Goal: Check status: Check status

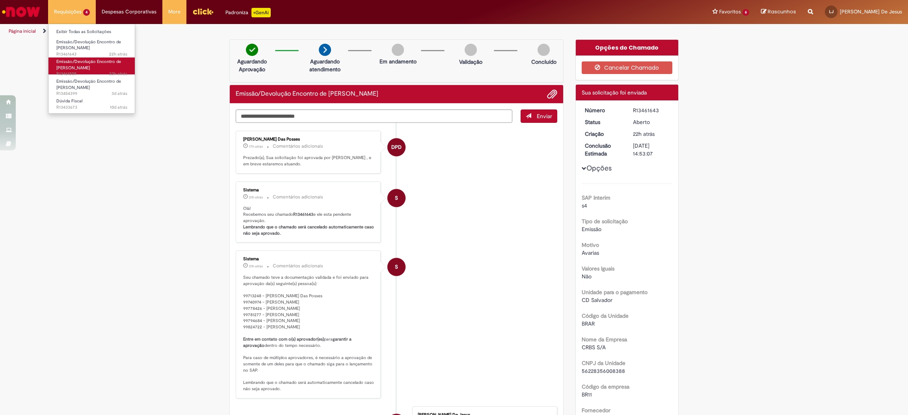
click at [65, 65] on span "Emissão/Devolução Encontro de [PERSON_NAME]" at bounding box center [88, 65] width 65 height 12
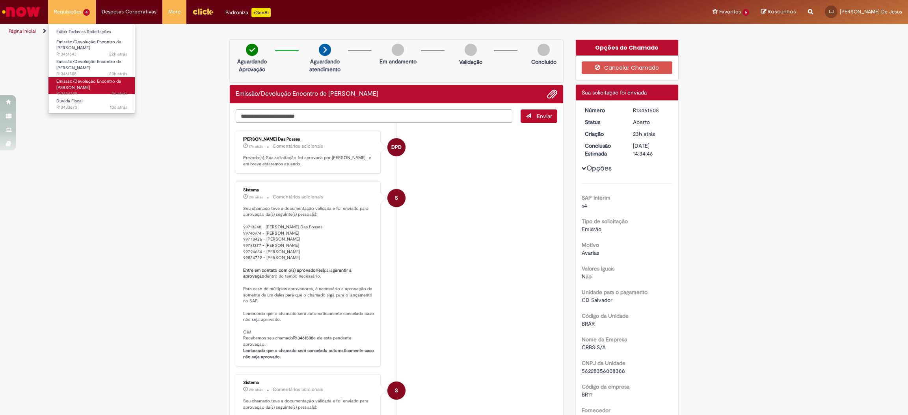
click at [88, 82] on span "Emissão/Devolução Encontro de [PERSON_NAME]" at bounding box center [88, 84] width 65 height 12
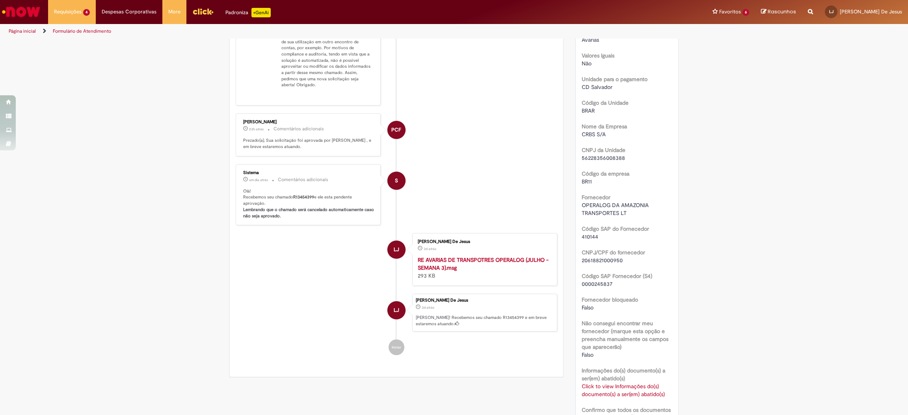
scroll to position [287, 0]
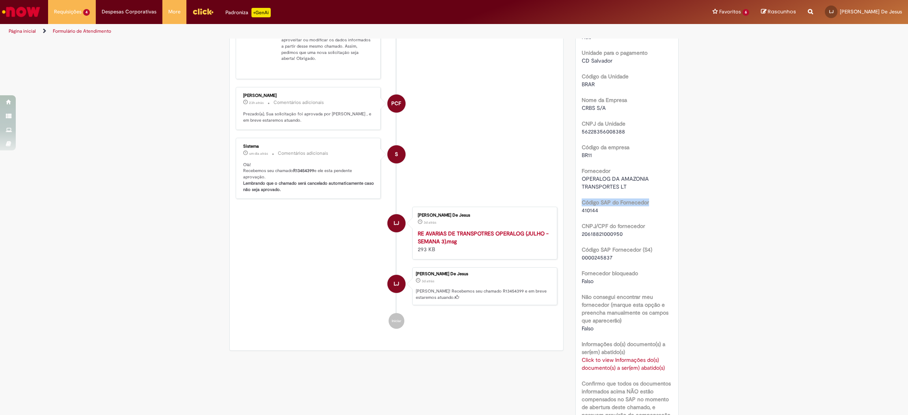
drag, startPoint x: 890, startPoint y: 184, endPoint x: 888, endPoint y: 202, distance: 17.8
click at [888, 202] on div "Verificar Código de Barras Aguardando Aprovação Aguardando atendimento Em andam…" at bounding box center [454, 251] width 908 height 997
click at [613, 366] on link "Click to view Informações do(s) documento(s) a ser(em) abatido(s)" at bounding box center [622, 364] width 83 height 15
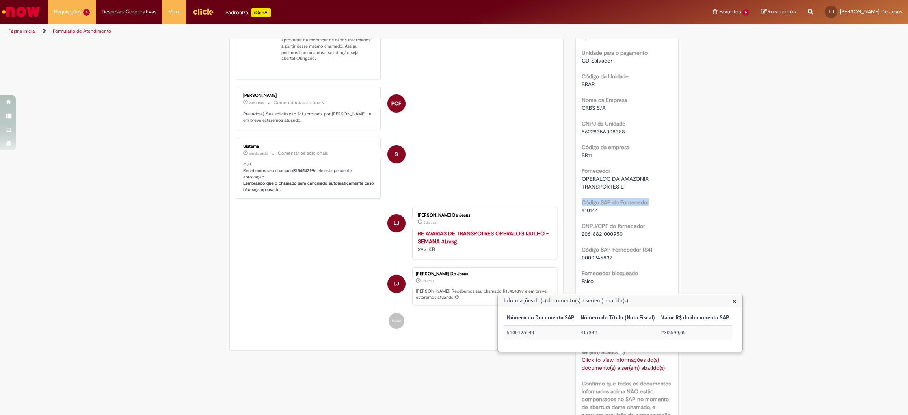
click at [734, 303] on span "×" at bounding box center [734, 301] width 4 height 11
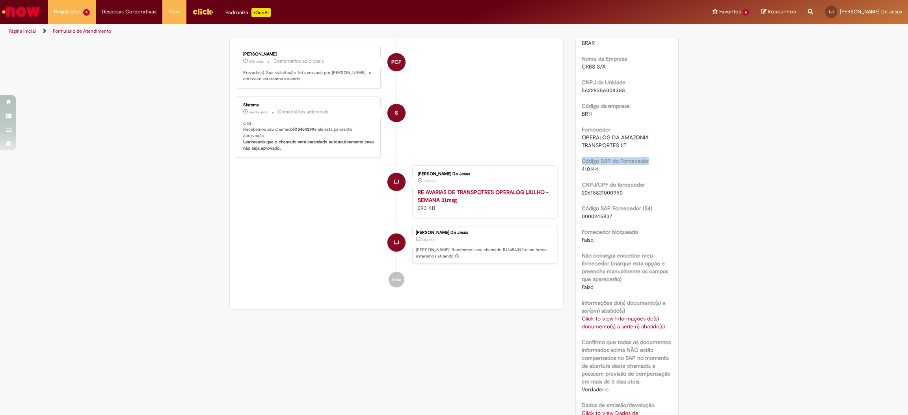
scroll to position [422, 0]
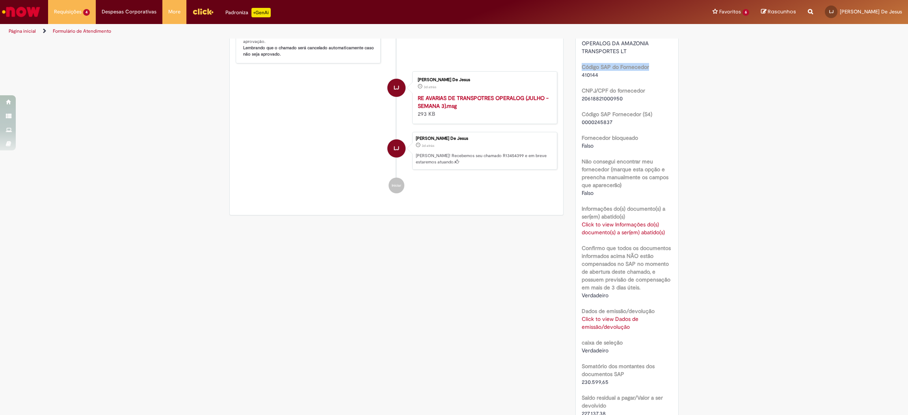
click at [615, 328] on link "Click to view Dados de emissão/devolução" at bounding box center [609, 323] width 57 height 15
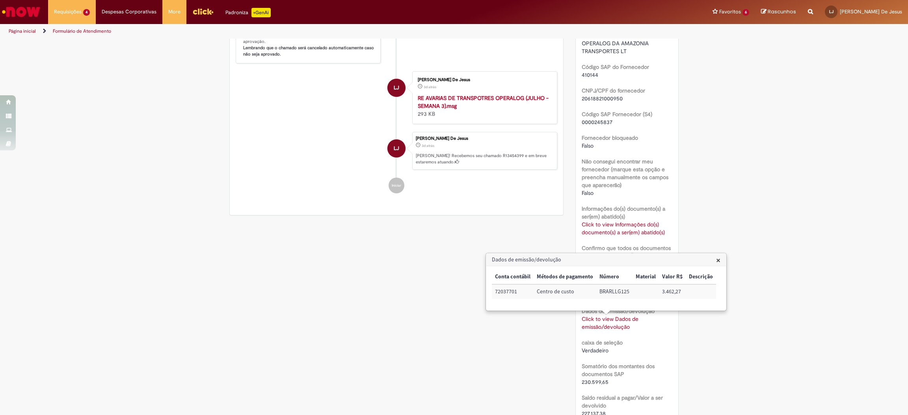
click at [719, 260] on h3 "Dados de emissão/devolução" at bounding box center [606, 260] width 240 height 13
click at [718, 260] on span "×" at bounding box center [718, 260] width 4 height 11
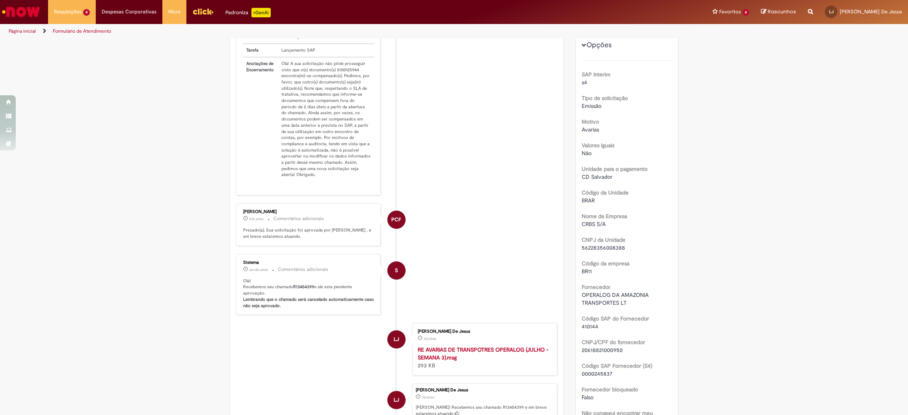
scroll to position [0, 0]
